Goal: Find specific page/section: Find specific page/section

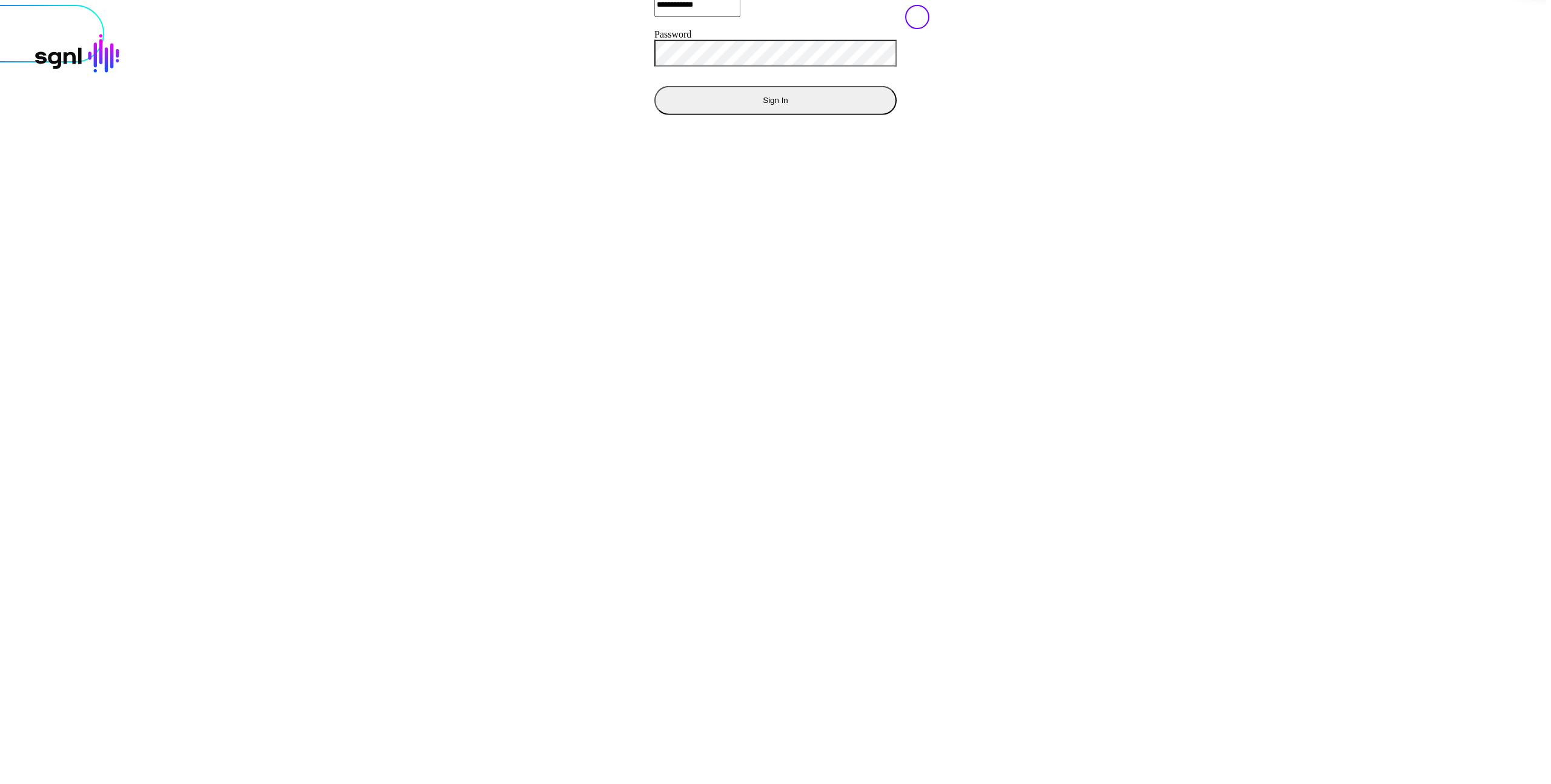
click at [1155, 5] on div at bounding box center [775, 5] width 1542 height 0
